Goal: Information Seeking & Learning: Learn about a topic

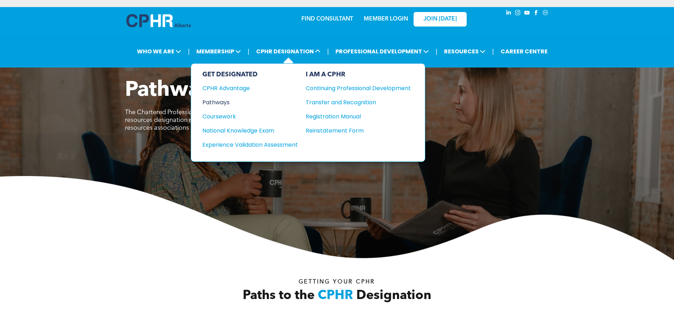
click at [223, 101] on div "Pathways" at bounding box center [245, 102] width 86 height 9
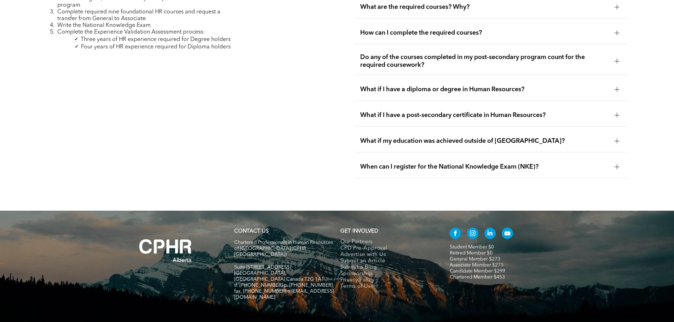
scroll to position [2187, 0]
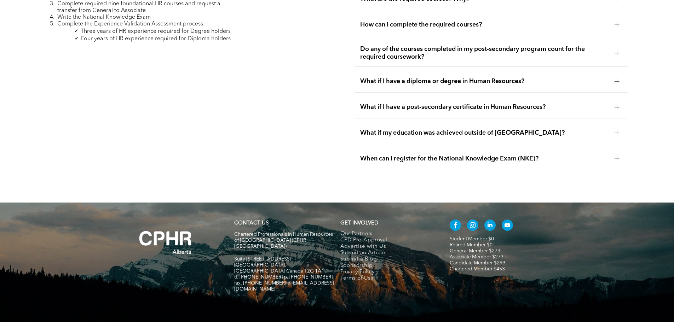
click at [617, 79] on div at bounding box center [616, 81] width 5 height 5
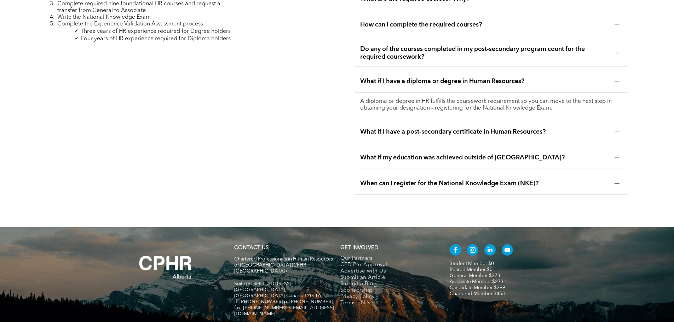
click at [616, 129] on div at bounding box center [616, 131] width 5 height 5
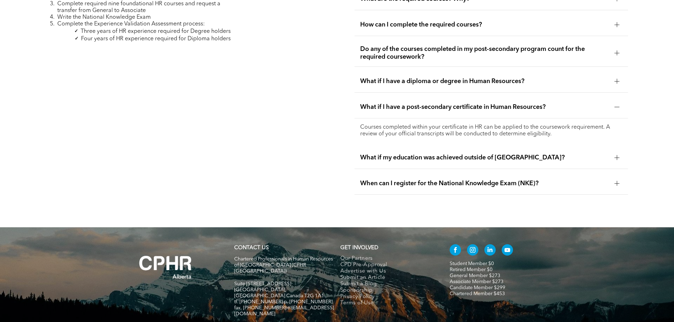
scroll to position [2212, 0]
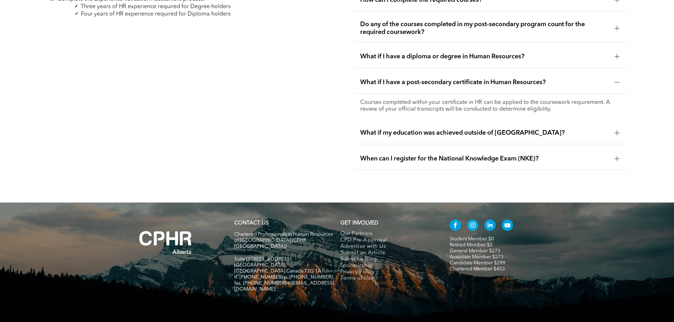
click at [615, 130] on div at bounding box center [616, 132] width 5 height 5
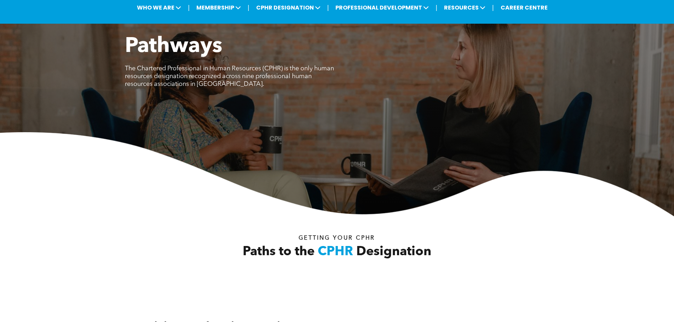
scroll to position [0, 0]
